Goal: Find specific page/section: Find specific page/section

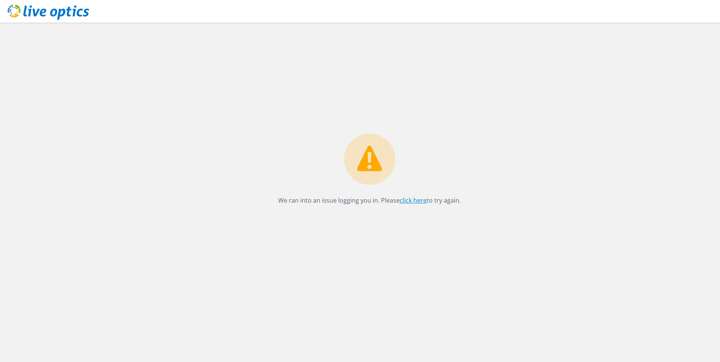
click at [415, 202] on link "click here" at bounding box center [413, 200] width 27 height 8
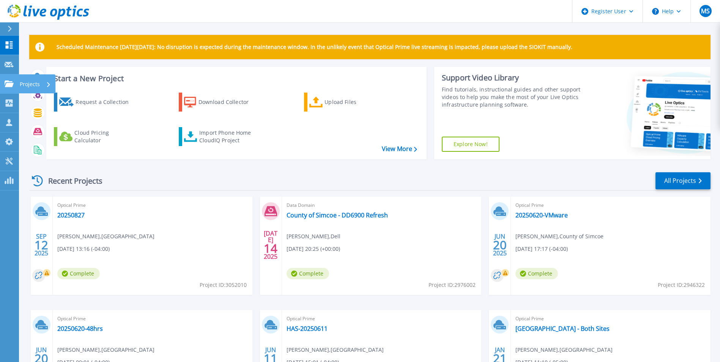
click at [38, 84] on p "Projects" at bounding box center [30, 84] width 20 height 20
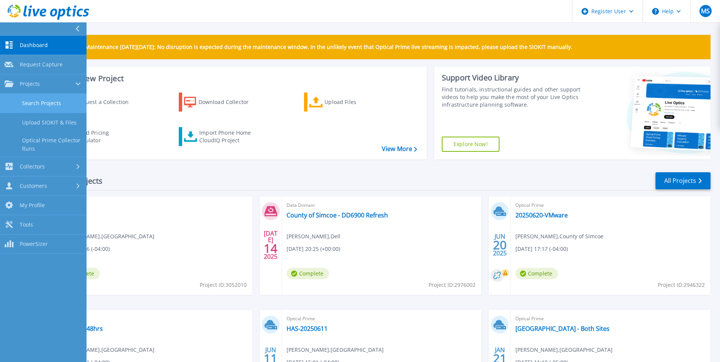
click at [52, 102] on link "Search Projects" at bounding box center [43, 103] width 87 height 19
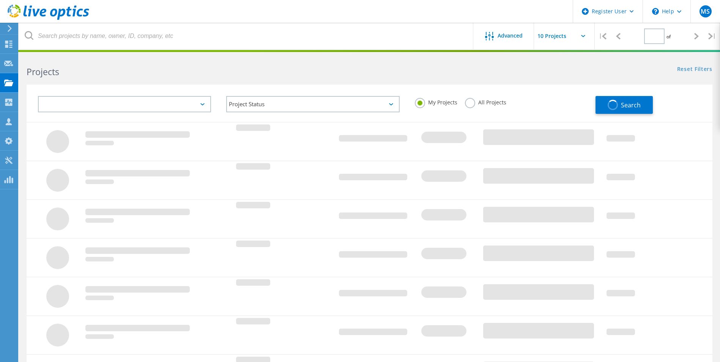
type input "1"
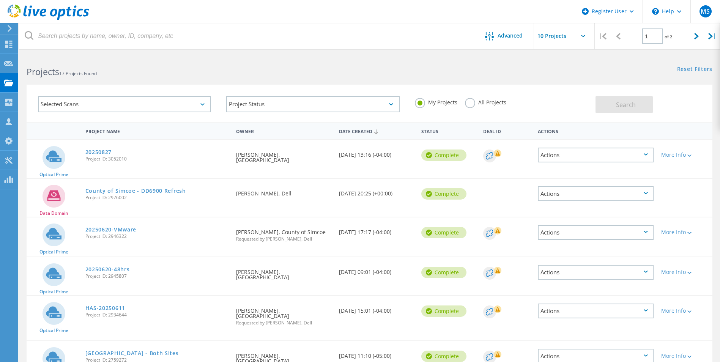
click at [100, 103] on div "Selected Scans" at bounding box center [124, 104] width 173 height 16
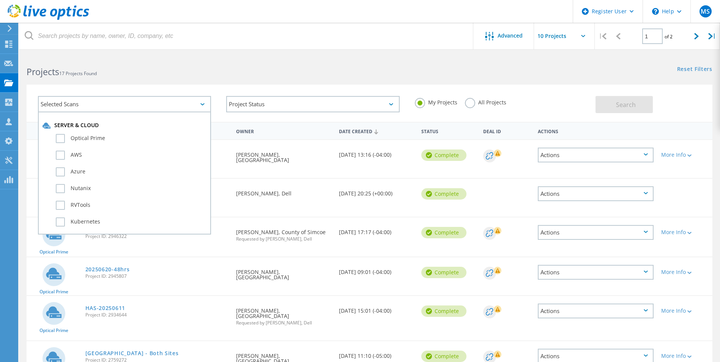
click at [126, 85] on div "Selected Scans Server & Cloud Optical Prime AWS Azure Nutanix RVTools Kubernete…" at bounding box center [370, 103] width 686 height 37
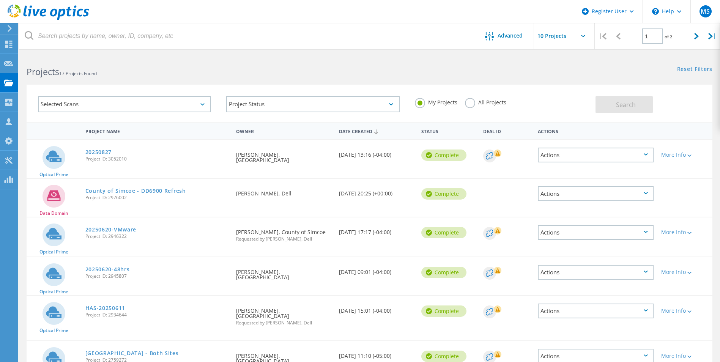
click at [52, 73] on b "Projects" at bounding box center [43, 72] width 33 height 12
click at [70, 74] on span "17 Projects Found" at bounding box center [78, 73] width 38 height 6
drag, startPoint x: 98, startPoint y: 73, endPoint x: 28, endPoint y: 76, distance: 70.3
click at [28, 76] on h2 "Projects 17 Projects Found" at bounding box center [194, 72] width 335 height 13
drag, startPoint x: 28, startPoint y: 76, endPoint x: 132, endPoint y: 77, distance: 104.4
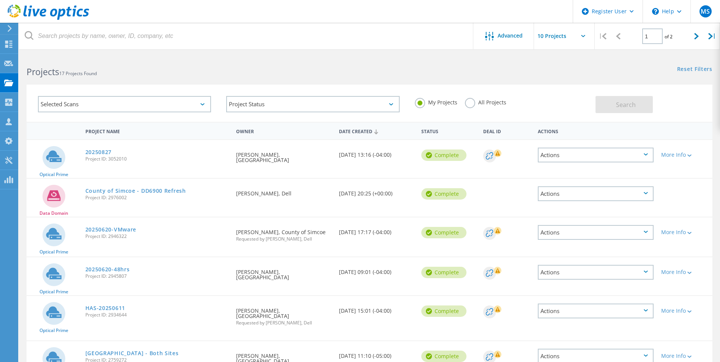
click at [132, 77] on h2 "Projects 17 Projects Found" at bounding box center [194, 72] width 335 height 13
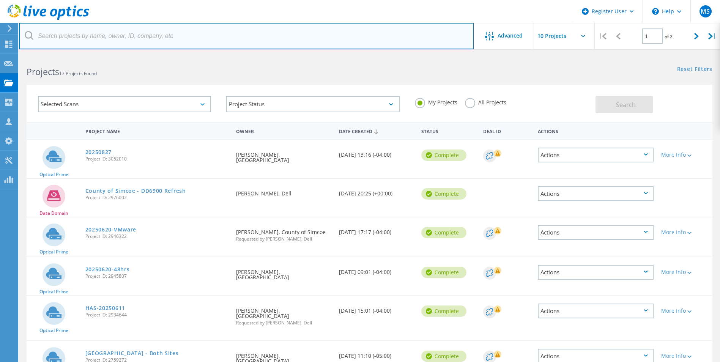
click at [58, 35] on input "text" at bounding box center [246, 36] width 455 height 27
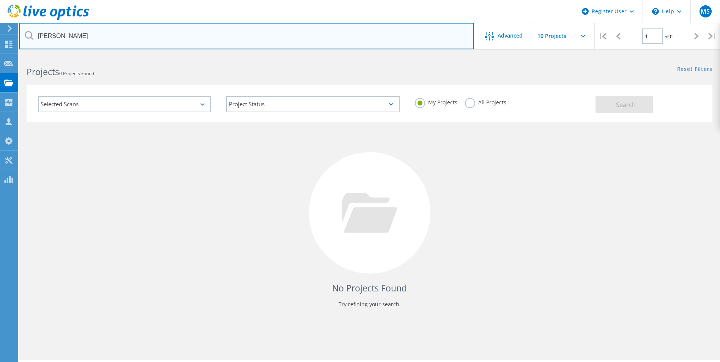
click at [69, 35] on input "Jason" at bounding box center [246, 36] width 455 height 27
type input "J"
paste input "today 3:00 – 3:30"
type input "t"
click at [47, 33] on input "text" at bounding box center [246, 36] width 455 height 27
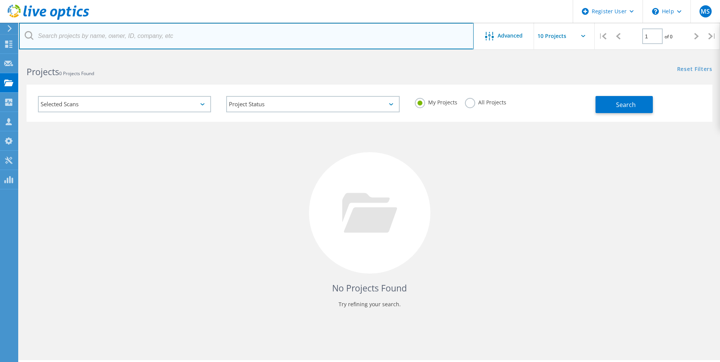
paste input "[PERSON_NAME][EMAIL_ADDRESS][DOMAIN_NAME]"
type input "[PERSON_NAME][EMAIL_ADDRESS][DOMAIN_NAME]"
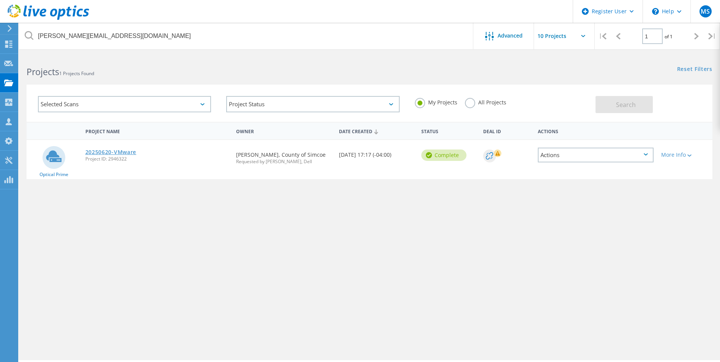
click at [107, 151] on link "20250620-VMware" at bounding box center [110, 152] width 51 height 5
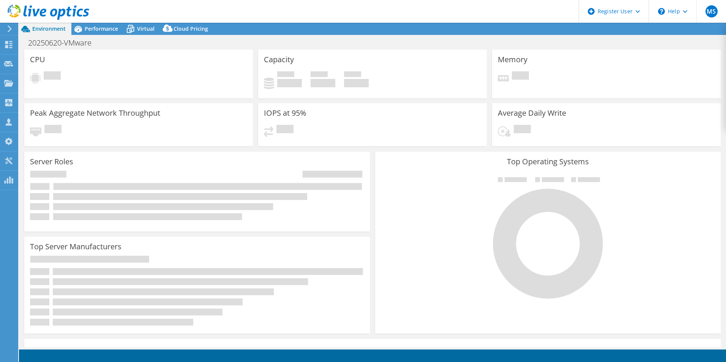
select select "[GEOGRAPHIC_DATA]"
select select "CAD"
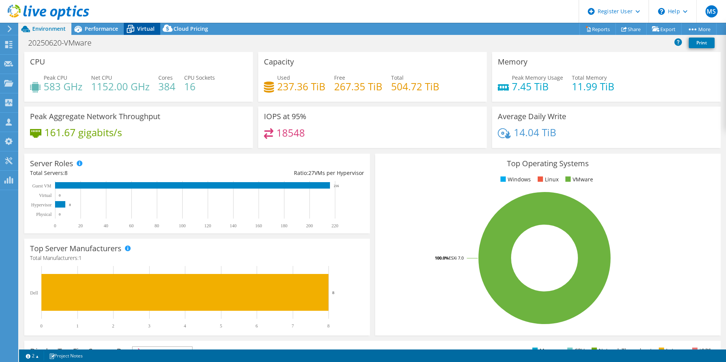
click at [145, 28] on span "Virtual" at bounding box center [145, 28] width 17 height 7
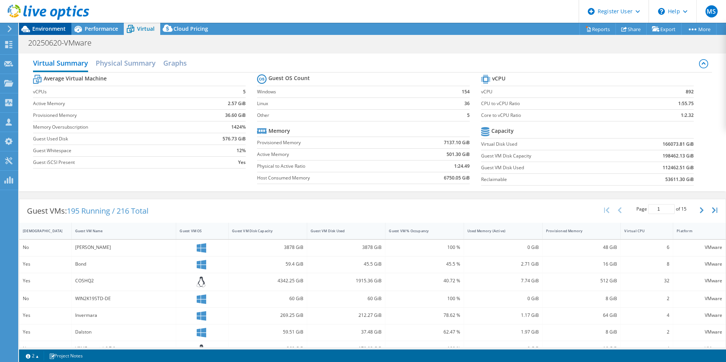
click at [50, 30] on span "Environment" at bounding box center [48, 28] width 33 height 7
